Goal: Transaction & Acquisition: Obtain resource

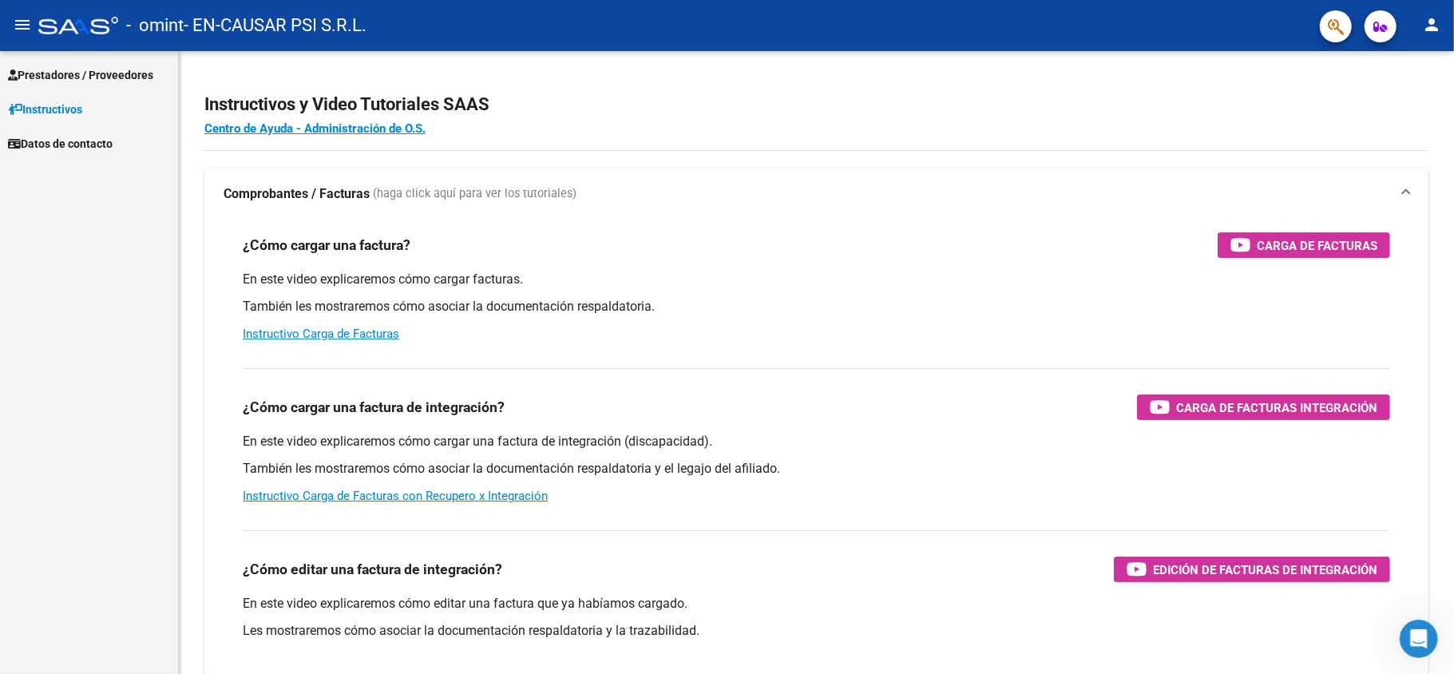
click at [136, 68] on span "Prestadores / Proveedores" at bounding box center [80, 75] width 145 height 18
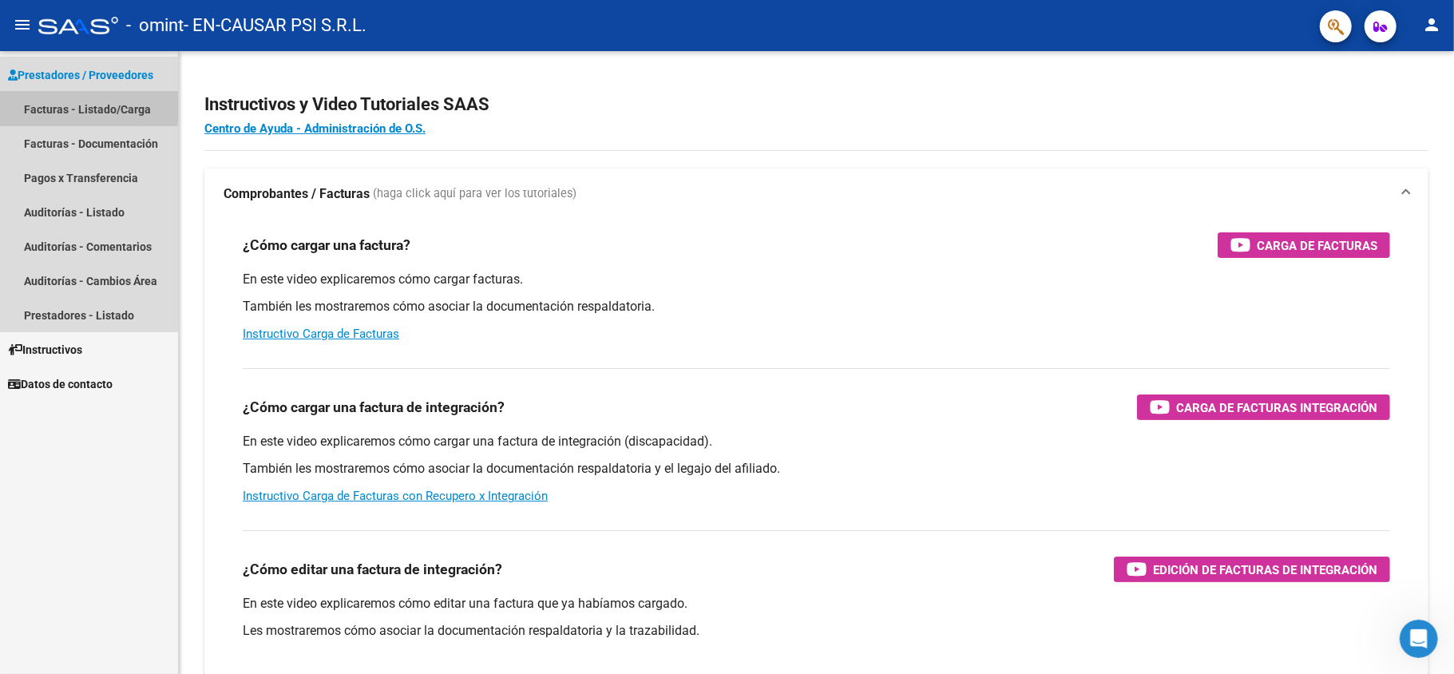
click at [54, 104] on link "Facturas - Listado/Carga" at bounding box center [89, 109] width 178 height 34
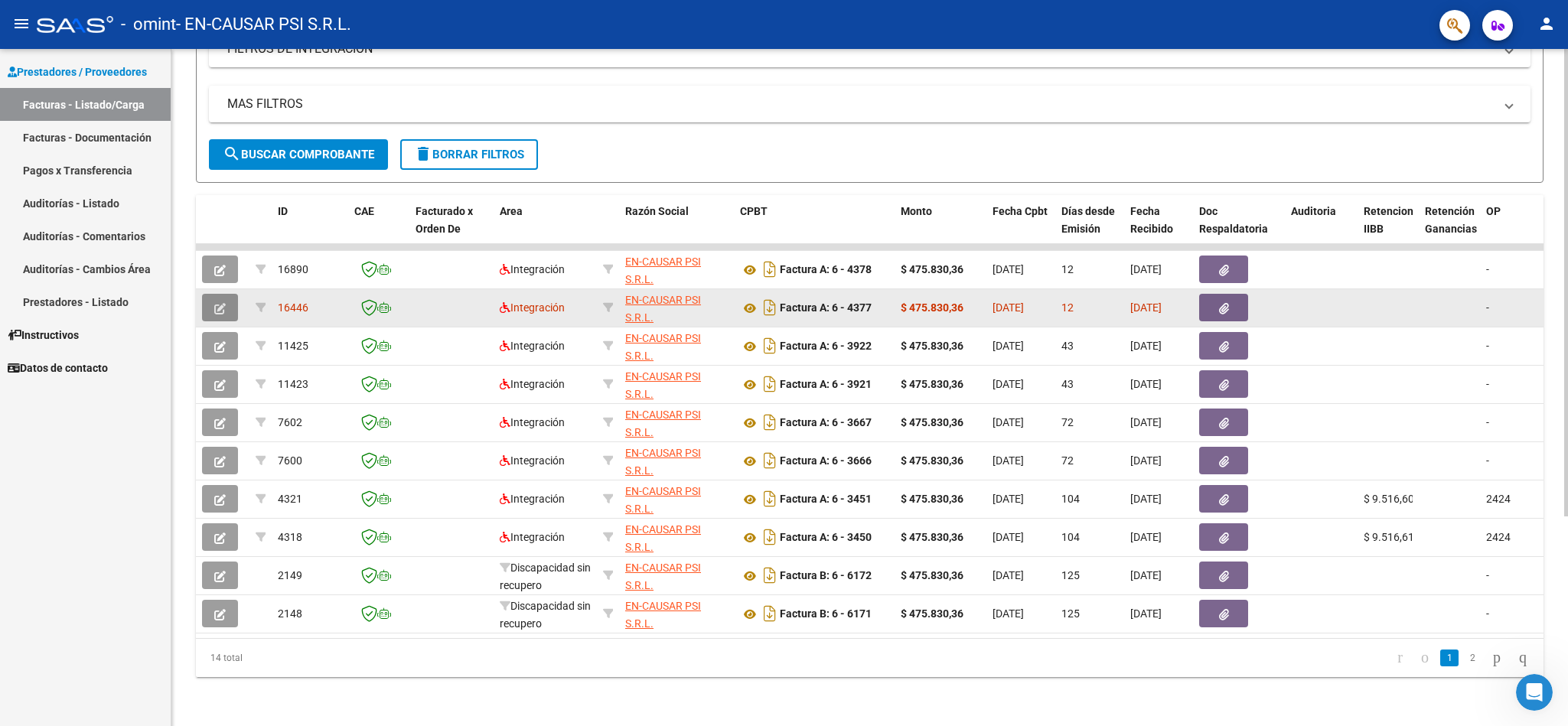
click at [217, 303] on icon "button" at bounding box center [220, 308] width 12 height 11
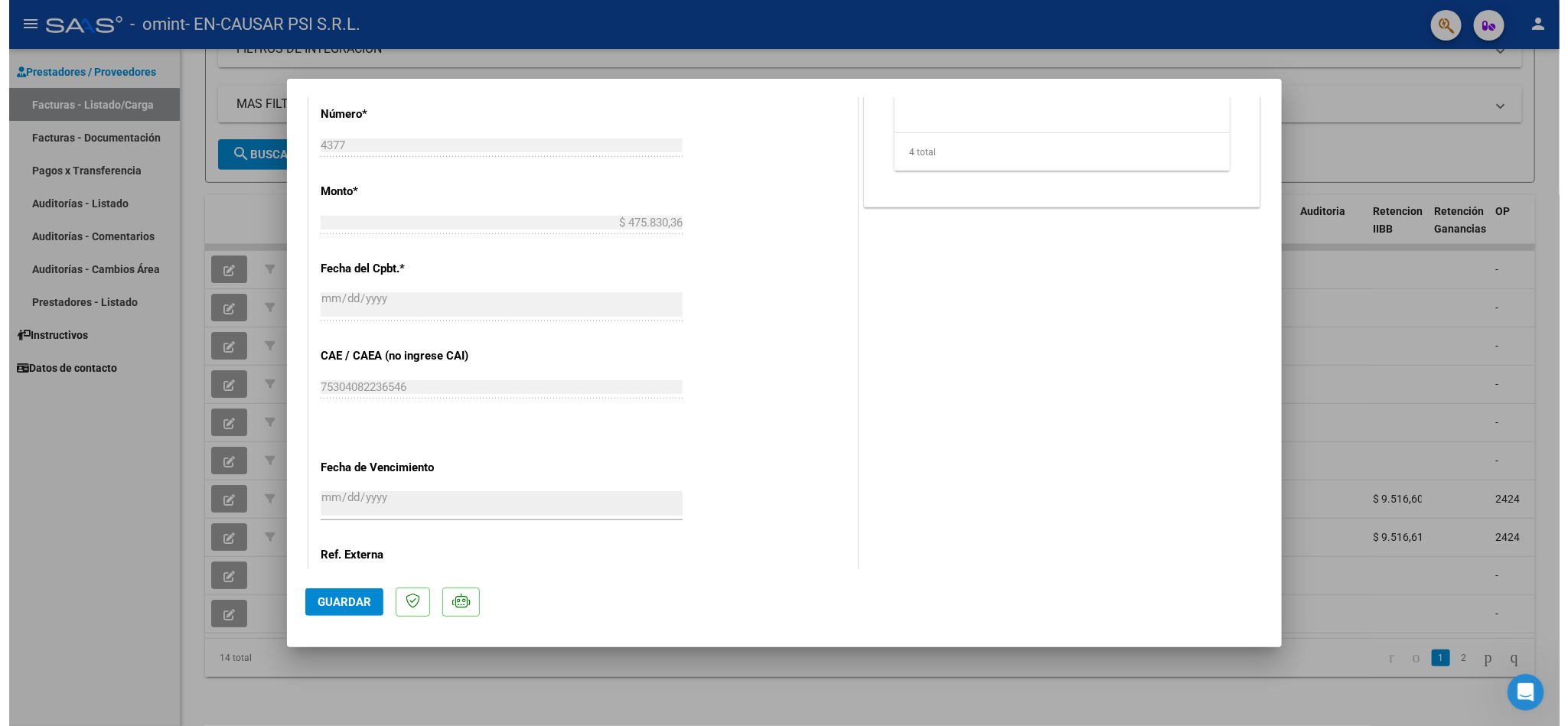
scroll to position [385, 0]
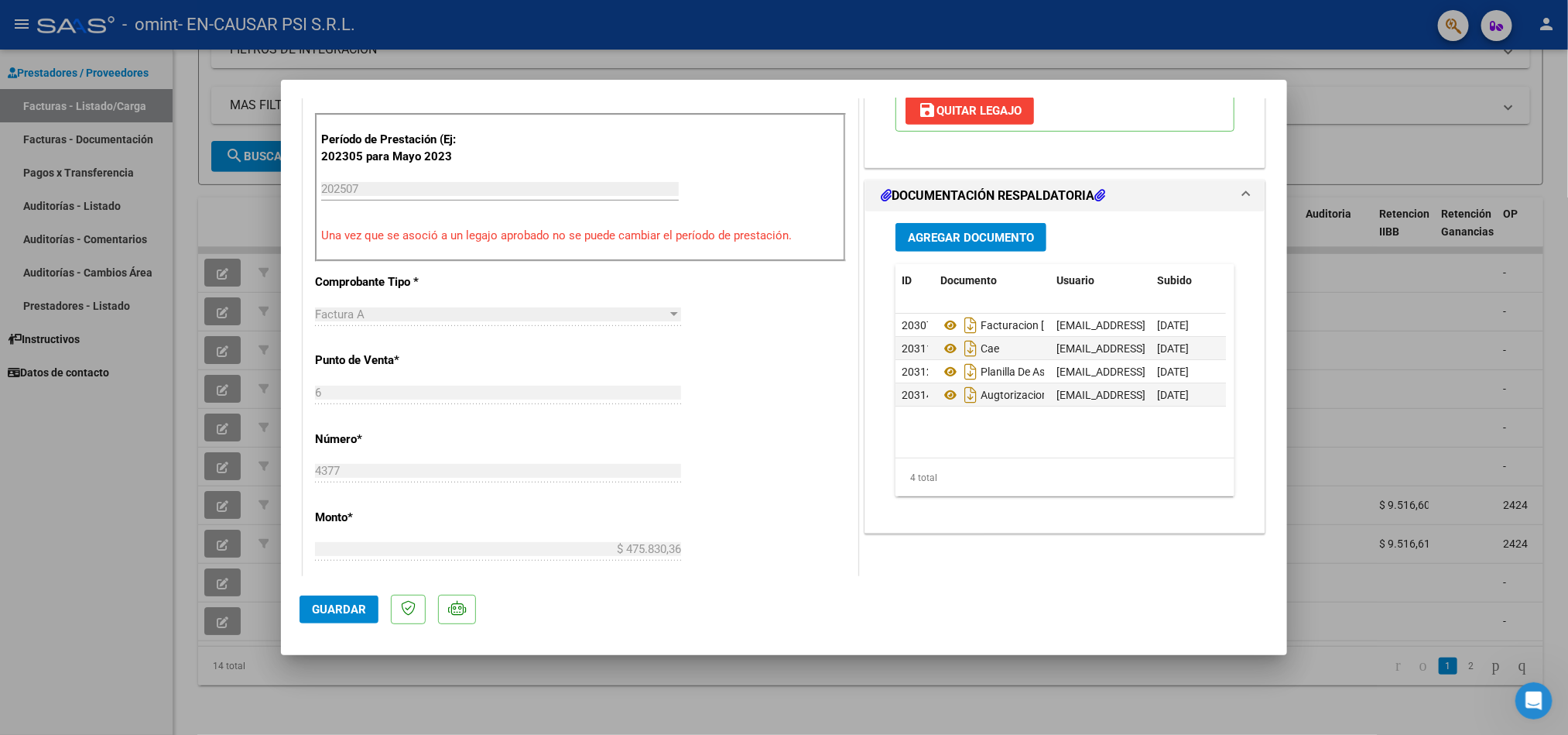
click at [31, 444] on div at bounding box center [784, 368] width 1568 height 735
click at [67, 490] on div "Prestadores / Proveedores Facturas - Listado/Carga Facturas - Documentación Pag…" at bounding box center [86, 392] width 172 height 686
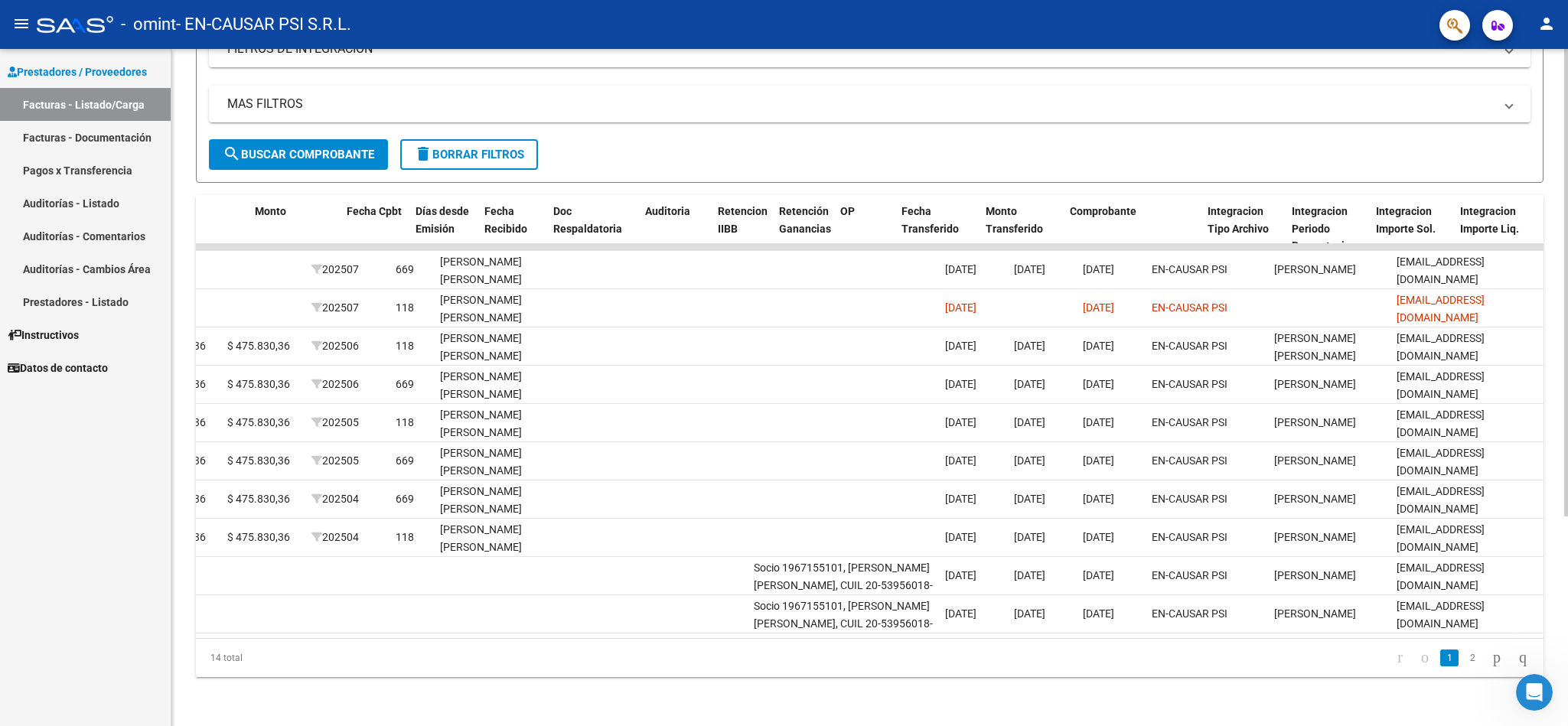
scroll to position [0, 646]
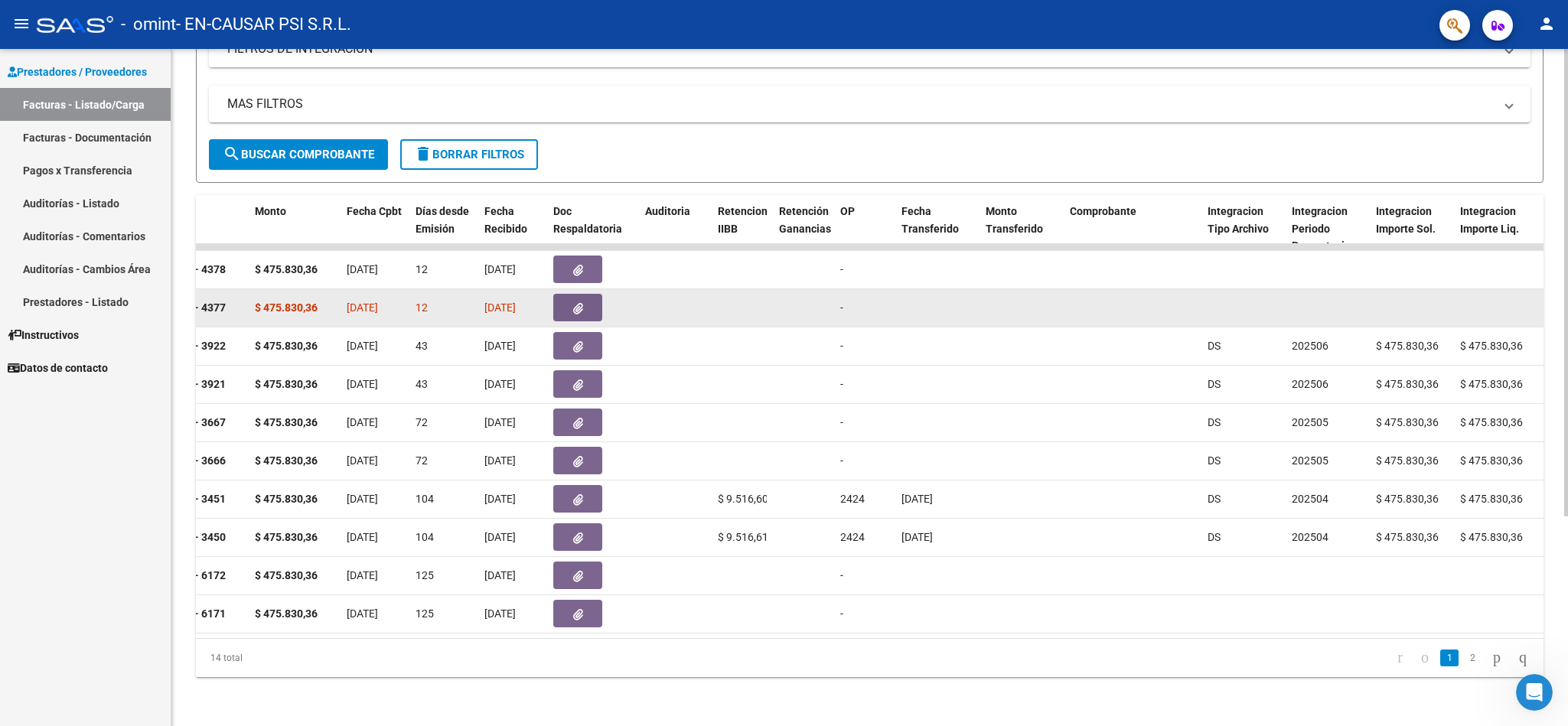
click at [575, 303] on icon "button" at bounding box center [578, 308] width 10 height 11
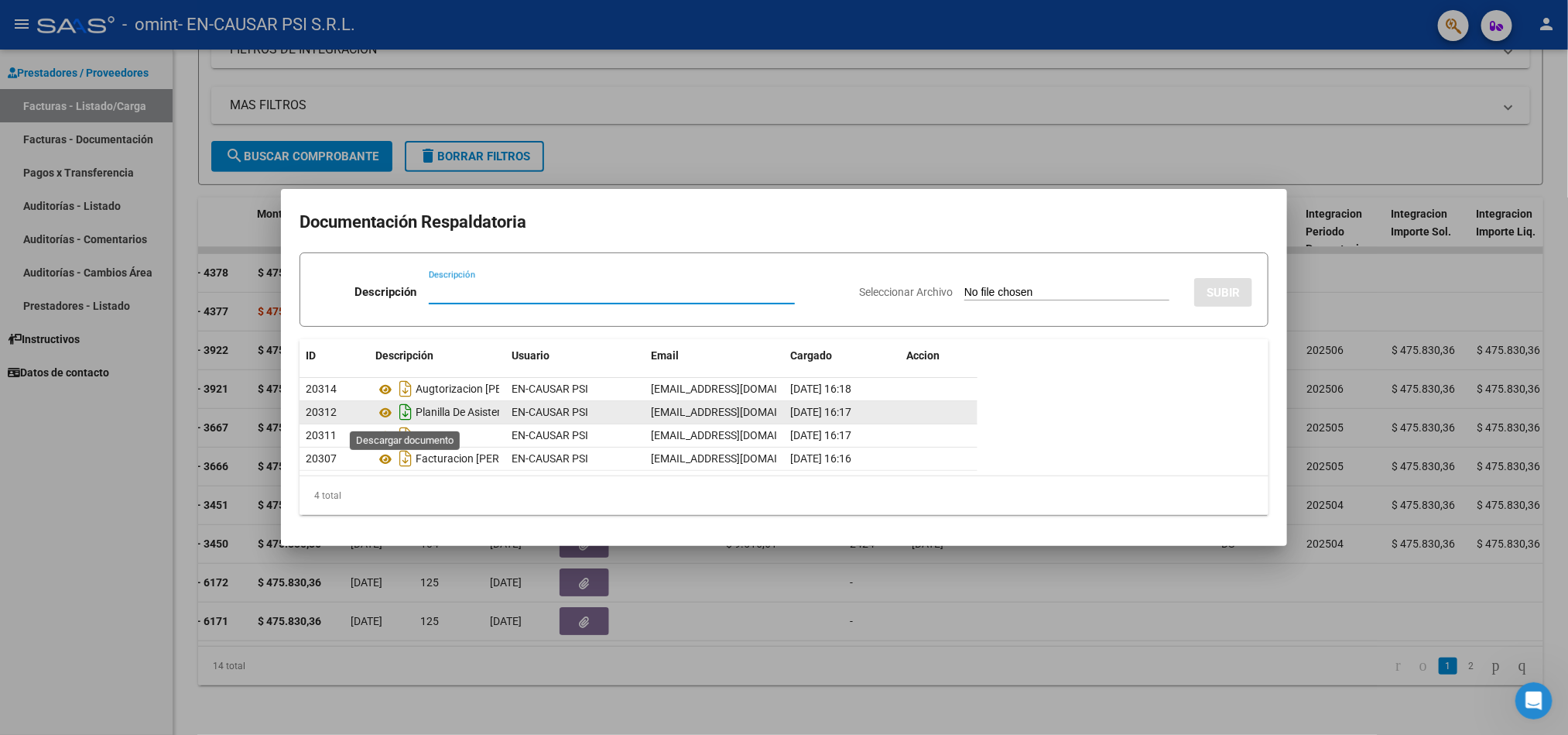
click at [402, 414] on icon "Descargar documento" at bounding box center [405, 412] width 20 height 25
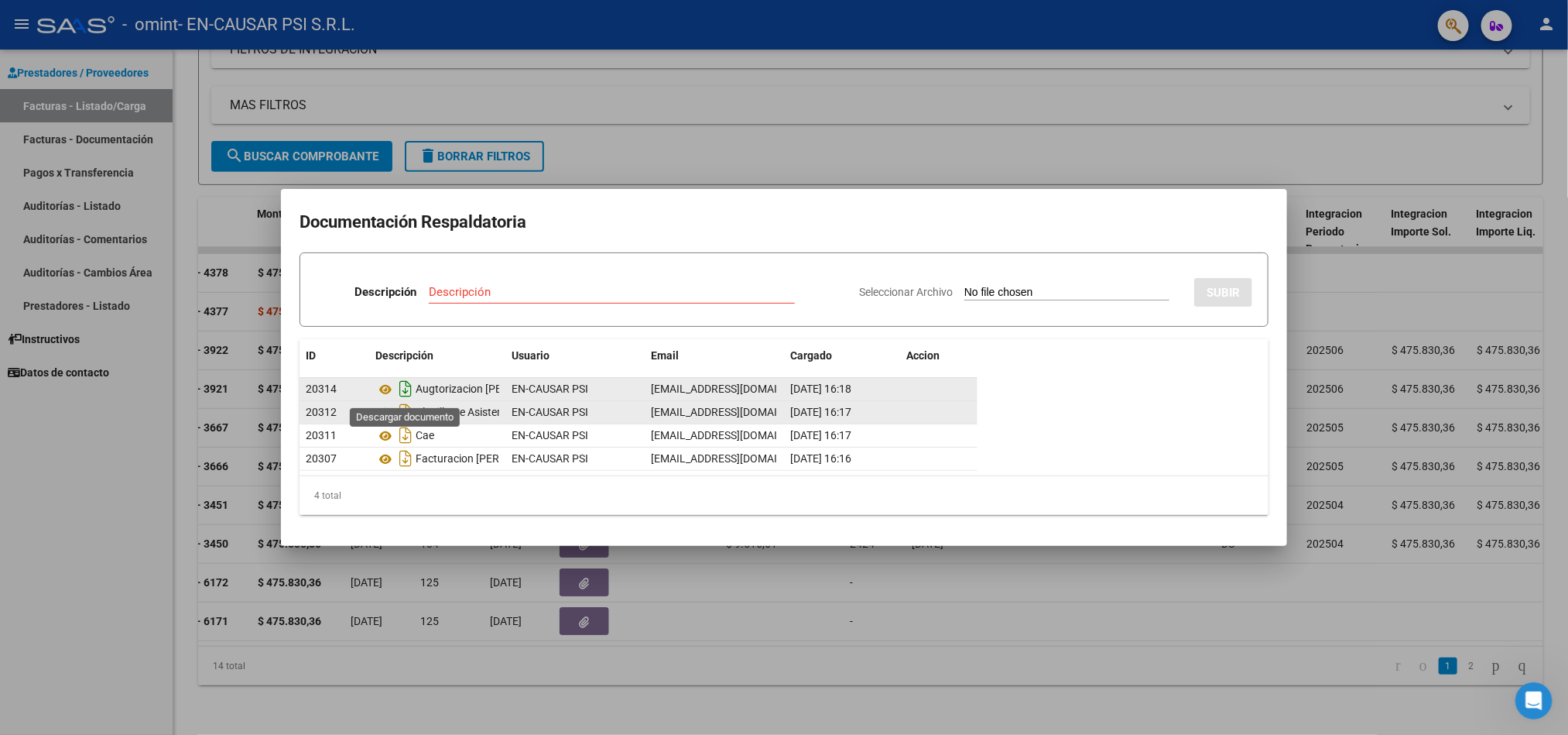
click at [405, 390] on icon "Descargar documento" at bounding box center [405, 389] width 20 height 25
click at [401, 393] on icon "Descargar documento" at bounding box center [405, 389] width 20 height 25
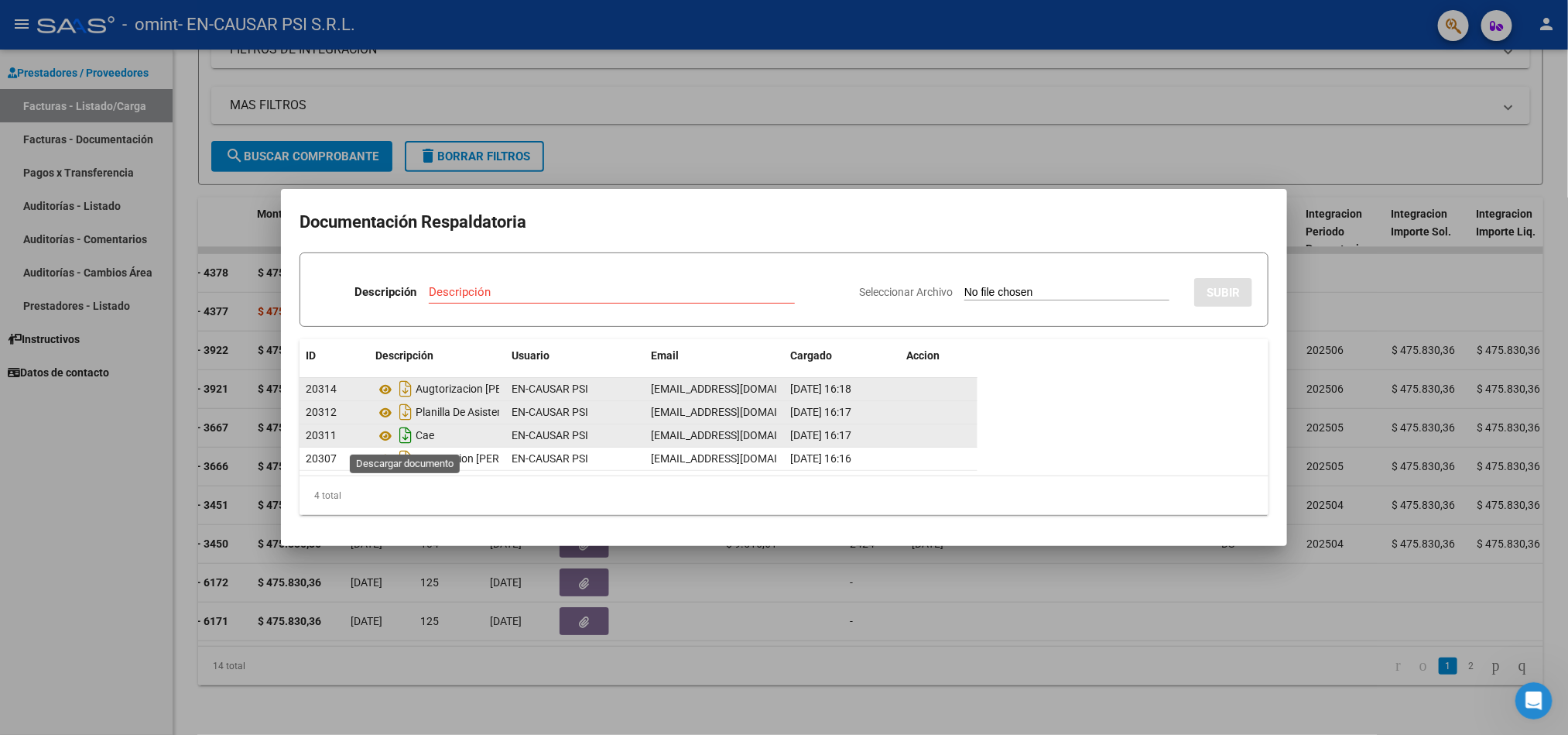
click at [404, 439] on icon "Descargar documento" at bounding box center [405, 435] width 20 height 25
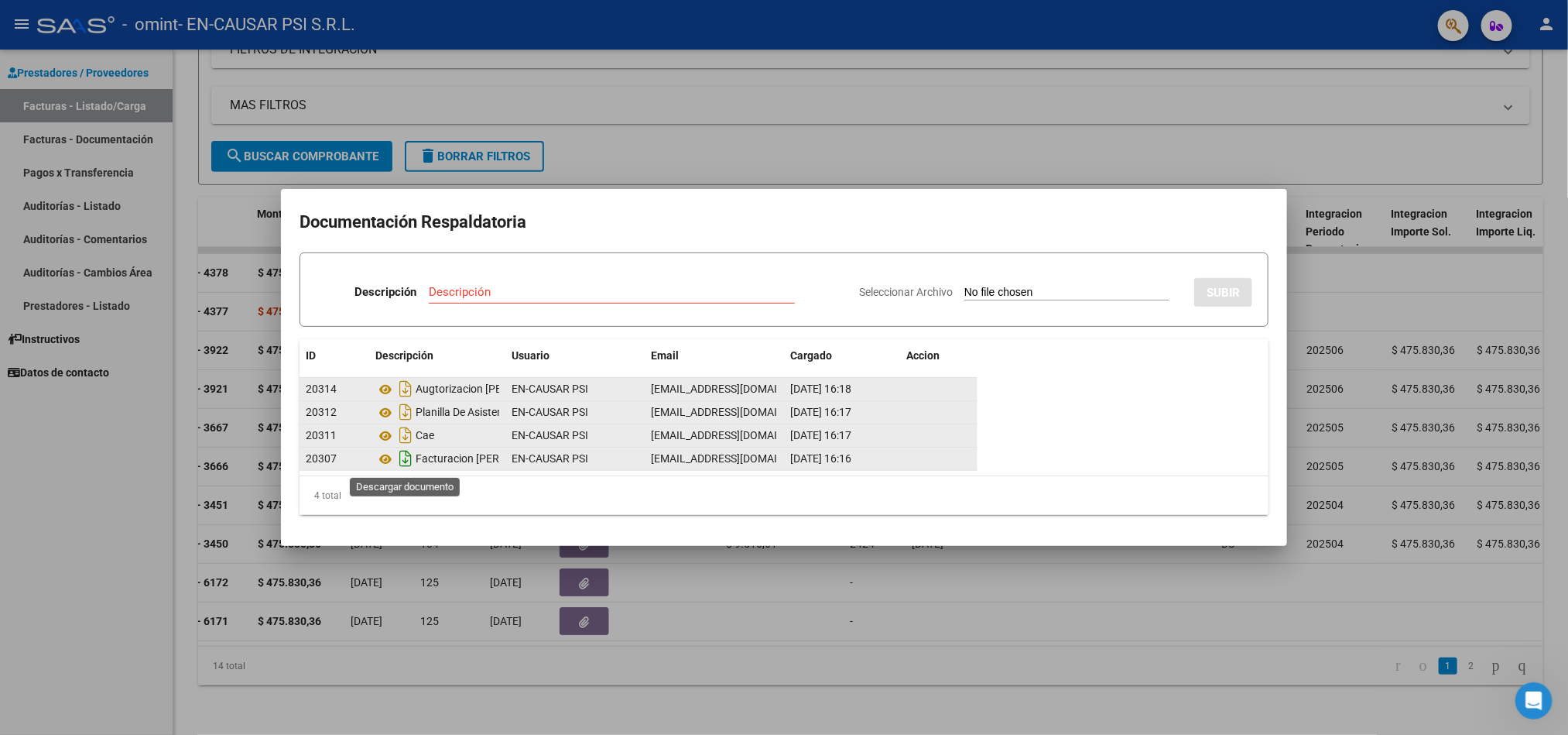
click at [402, 459] on icon "Descargar documento" at bounding box center [405, 459] width 20 height 25
click at [400, 389] on icon "Descargar documento" at bounding box center [405, 389] width 20 height 25
drag, startPoint x: 60, startPoint y: 493, endPoint x: 78, endPoint y: 484, distance: 20.1
click at [63, 490] on div at bounding box center [784, 368] width 1568 height 735
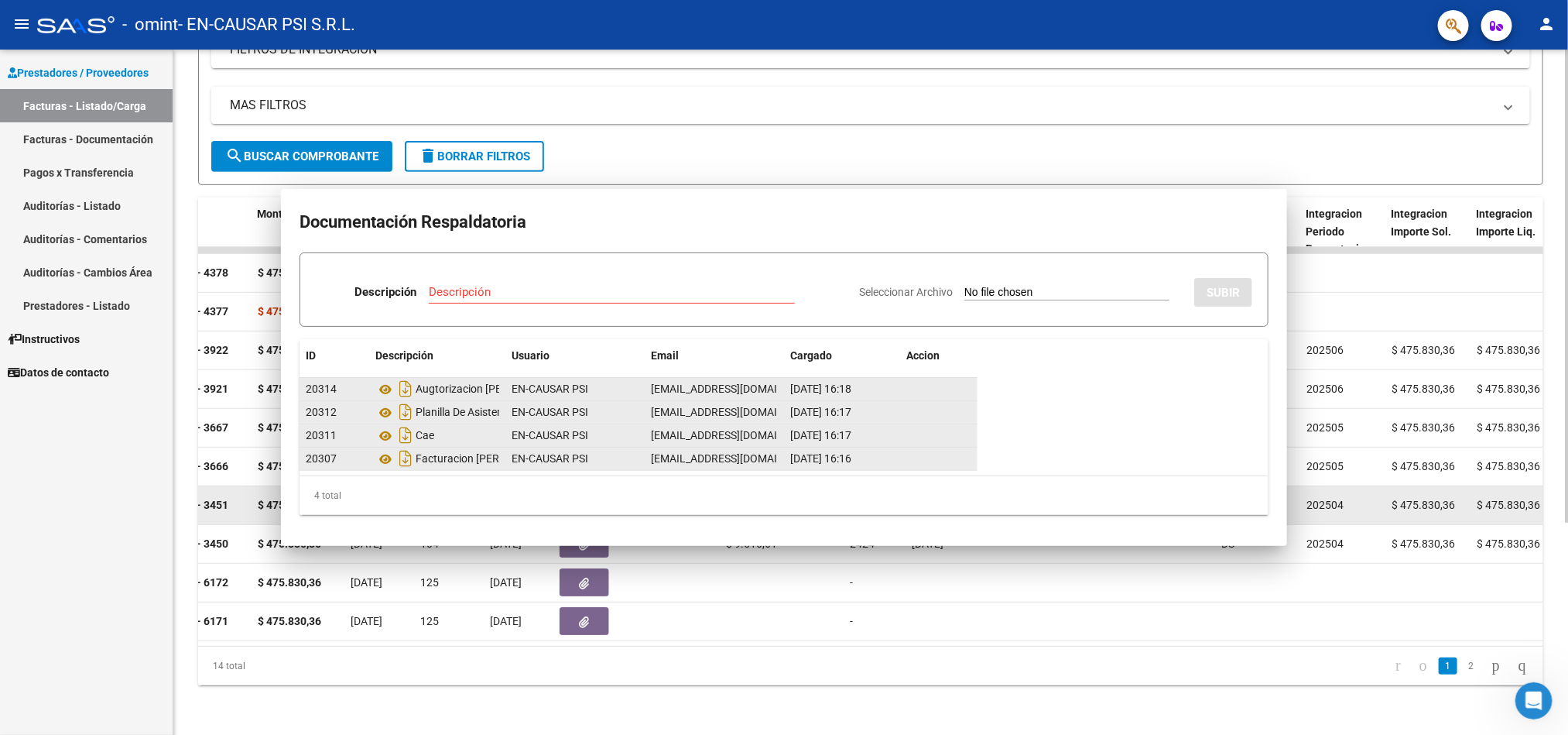
click at [88, 484] on div "Prestadores / Proveedores Facturas - Listado/Carga Facturas - Documentación Pag…" at bounding box center [86, 392] width 172 height 686
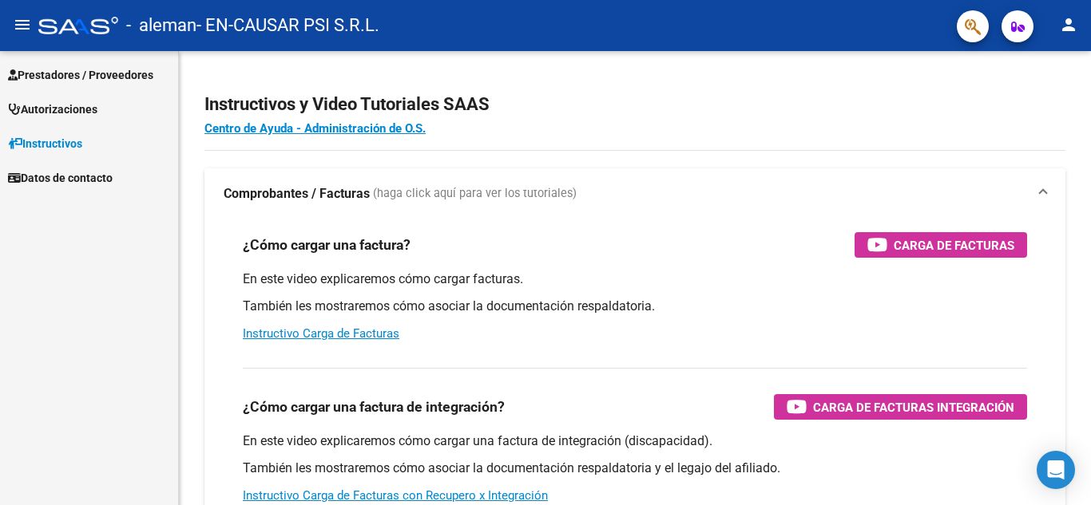
click at [133, 72] on span "Prestadores / Proveedores" at bounding box center [80, 75] width 145 height 18
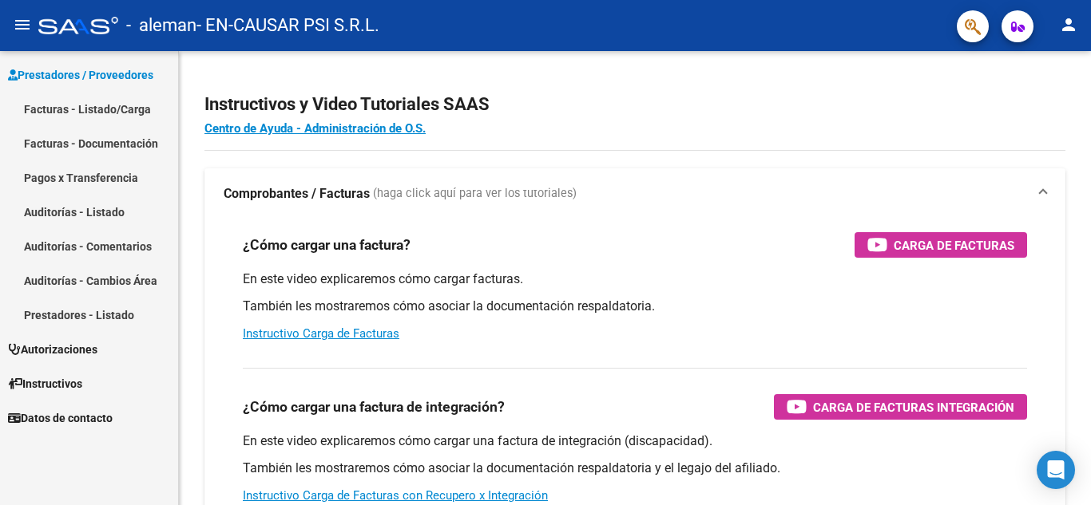
drag, startPoint x: 115, startPoint y: 103, endPoint x: 130, endPoint y: 108, distance: 15.9
click at [116, 104] on link "Facturas - Listado/Carga" at bounding box center [89, 109] width 178 height 34
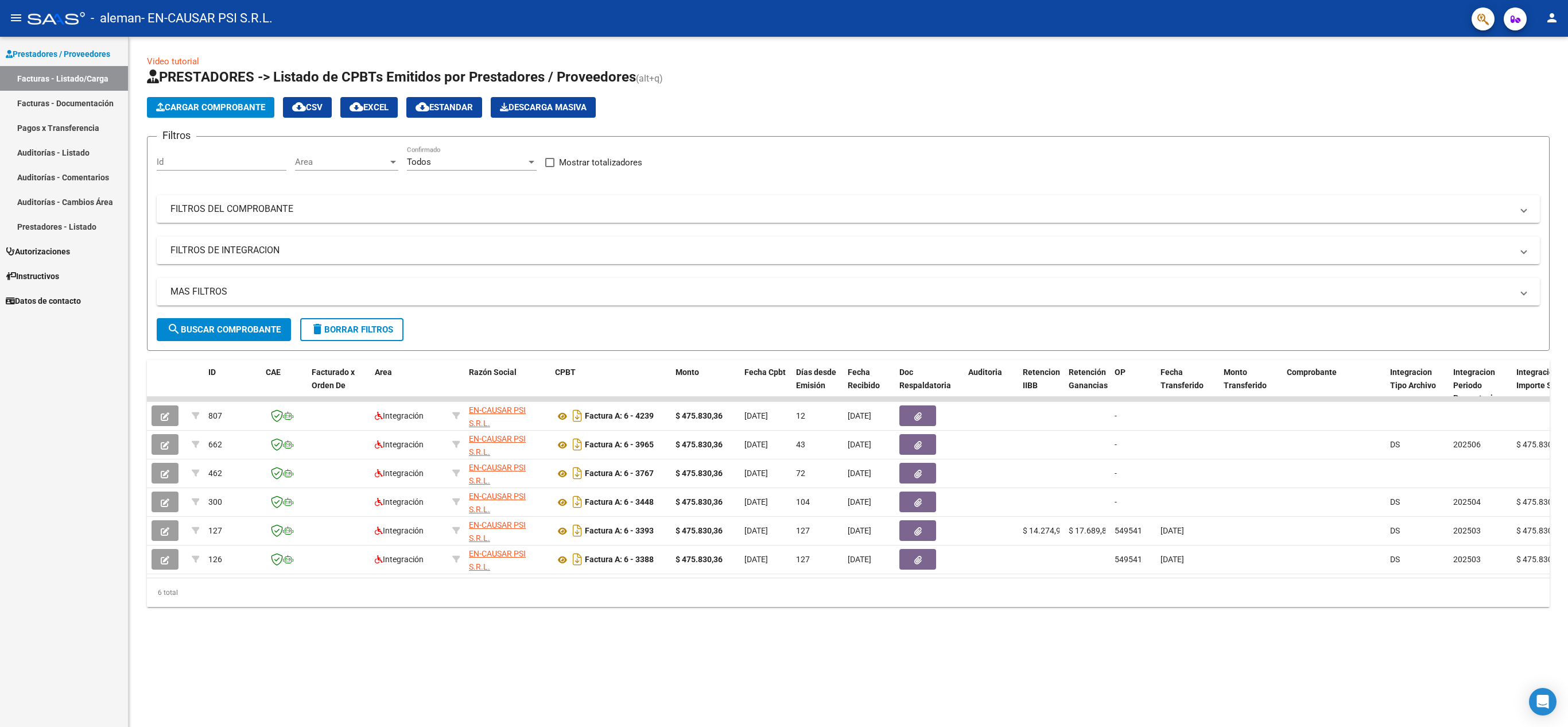
scroll to position [0, 4]
